Goal: Task Accomplishment & Management: Use online tool/utility

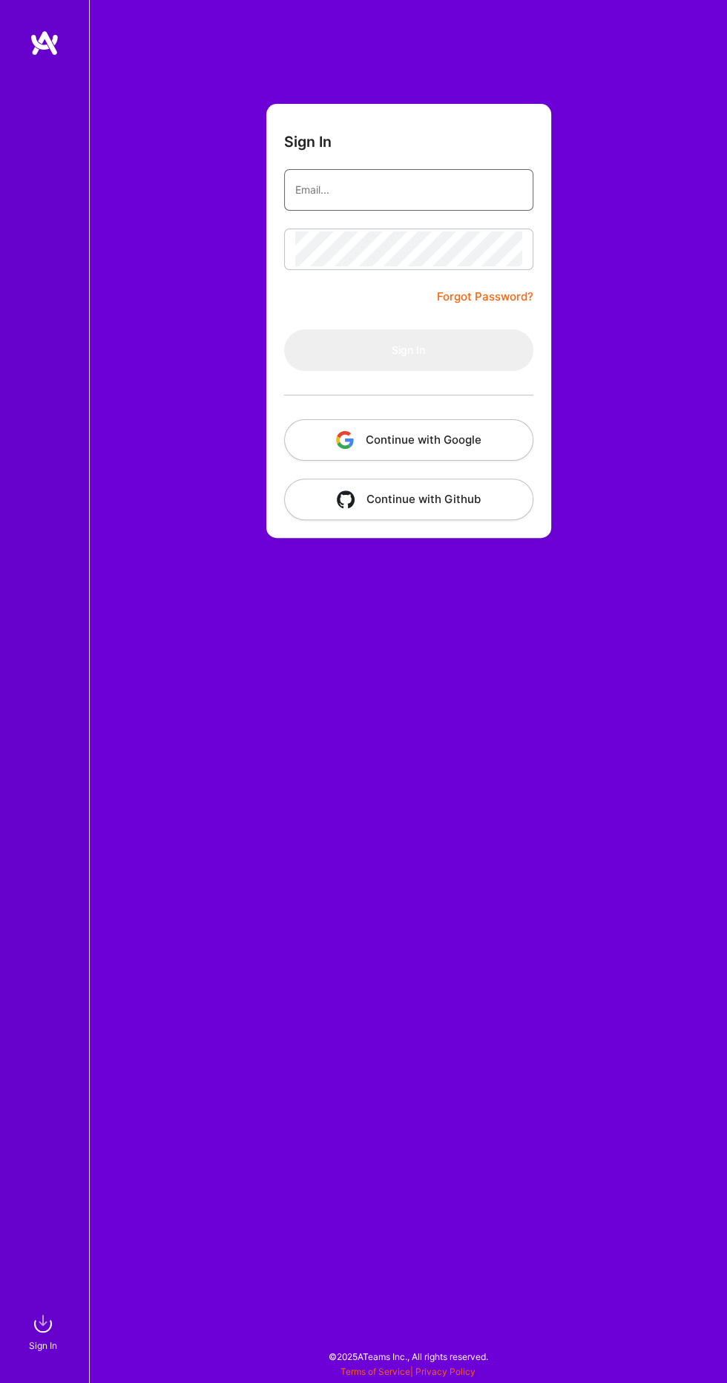
type input "[EMAIL_ADDRESS][DOMAIN_NAME]"
click at [284, 329] on button "Sign In" at bounding box center [408, 350] width 249 height 42
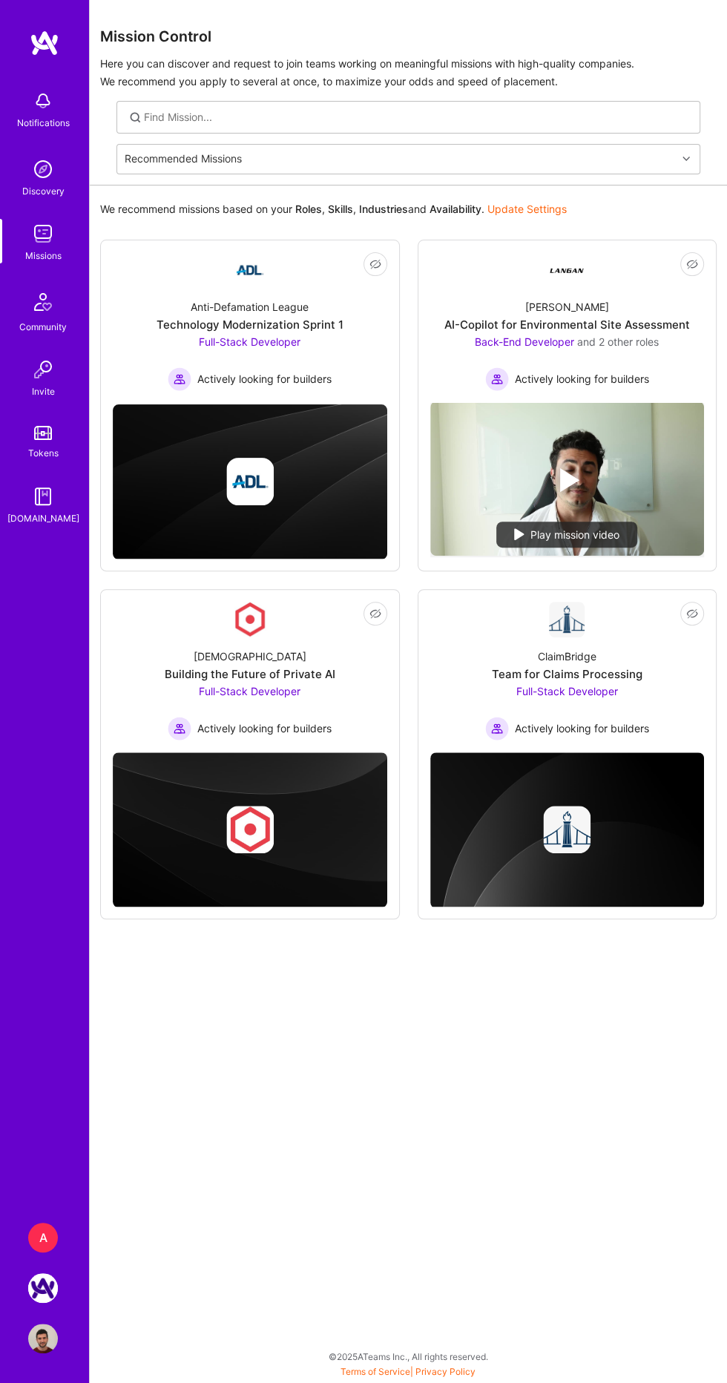
click at [42, 1238] on div "A" at bounding box center [43, 1238] width 30 height 30
